Goal: Find specific page/section: Find specific page/section

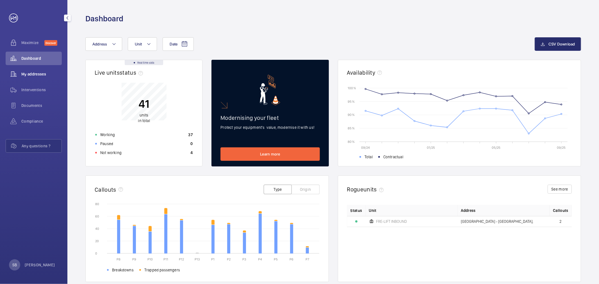
click at [53, 74] on span "My addresses" at bounding box center [41, 74] width 40 height 6
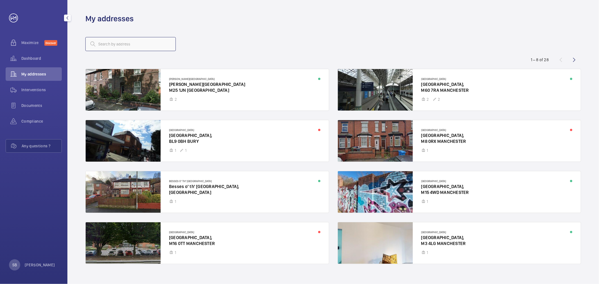
click at [114, 41] on input "text" at bounding box center [130, 44] width 90 height 14
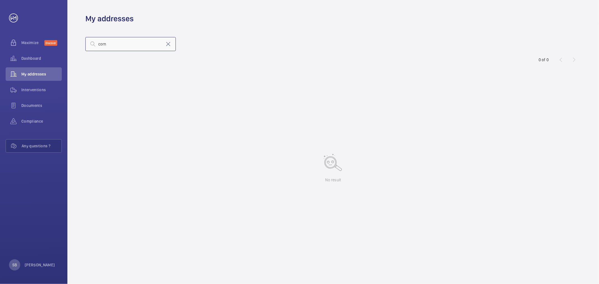
click at [109, 47] on input "corn" at bounding box center [130, 44] width 90 height 14
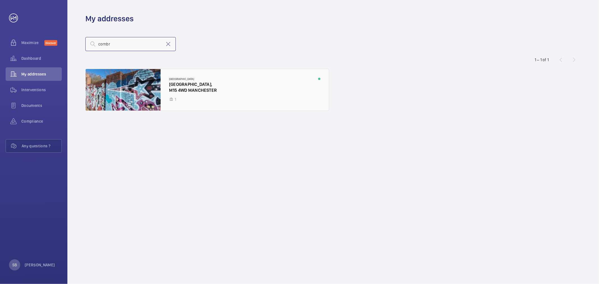
type input "cornbr"
click at [214, 91] on div at bounding box center [207, 90] width 243 height 42
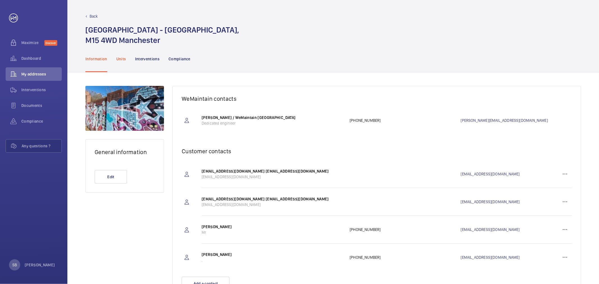
click at [124, 57] on p "Units" at bounding box center [121, 59] width 10 height 6
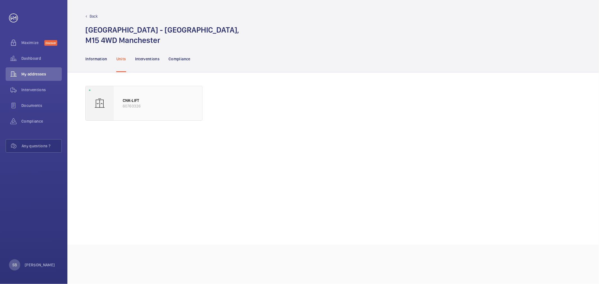
click at [136, 111] on div "CNK-LIFT 60760326" at bounding box center [158, 103] width 89 height 34
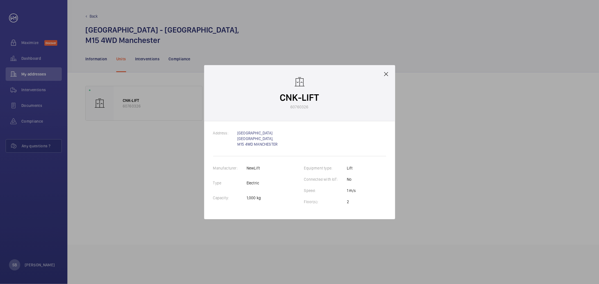
drag, startPoint x: 292, startPoint y: 107, endPoint x: 315, endPoint y: 107, distance: 23.6
click at [315, 107] on wm-front-client-platform-device-details "CNK-LIFT 60760326" at bounding box center [299, 92] width 39 height 33
click at [307, 106] on p "60760326" at bounding box center [300, 107] width 18 height 6
